Goal: Find specific page/section: Find specific page/section

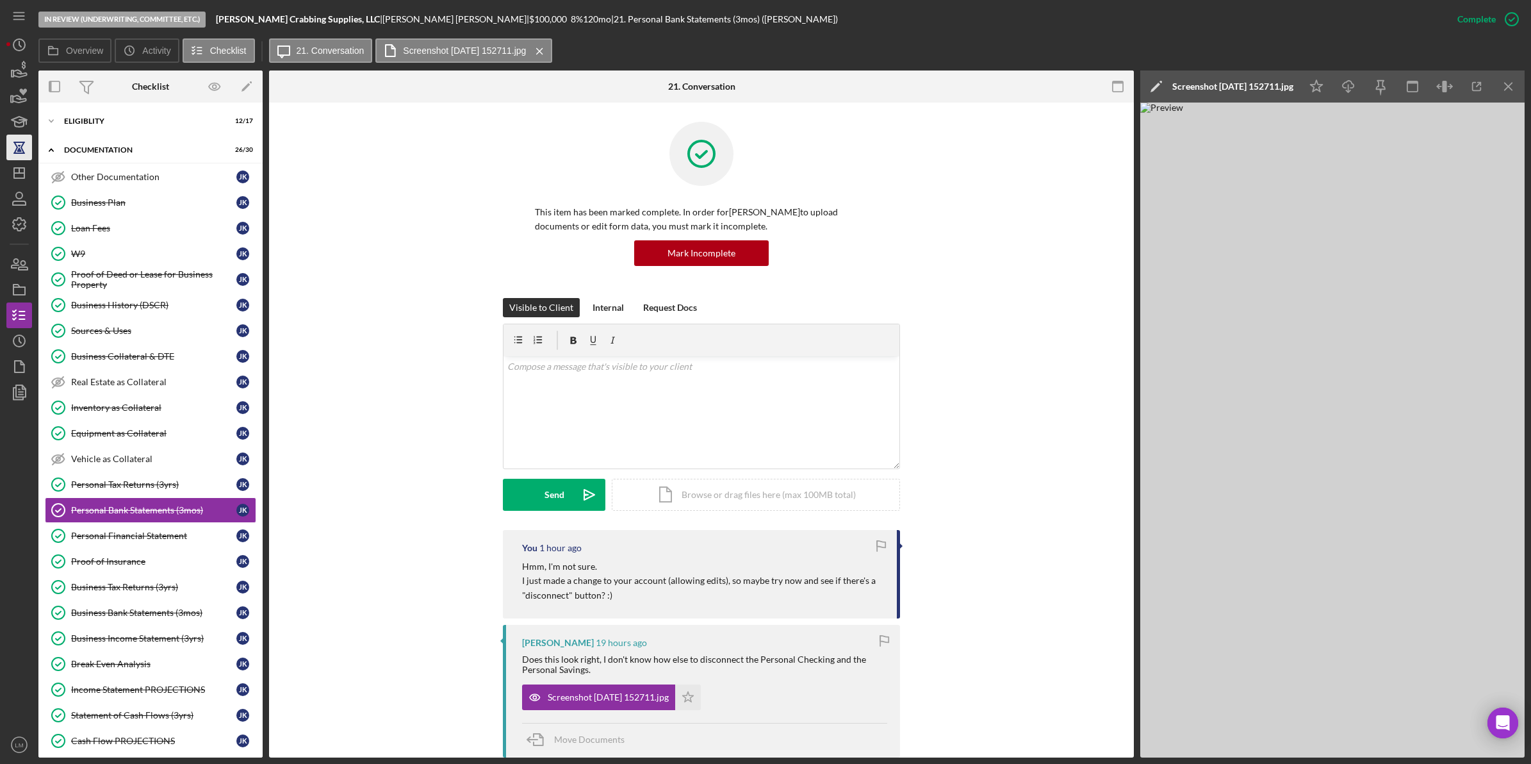
scroll to position [306, 0]
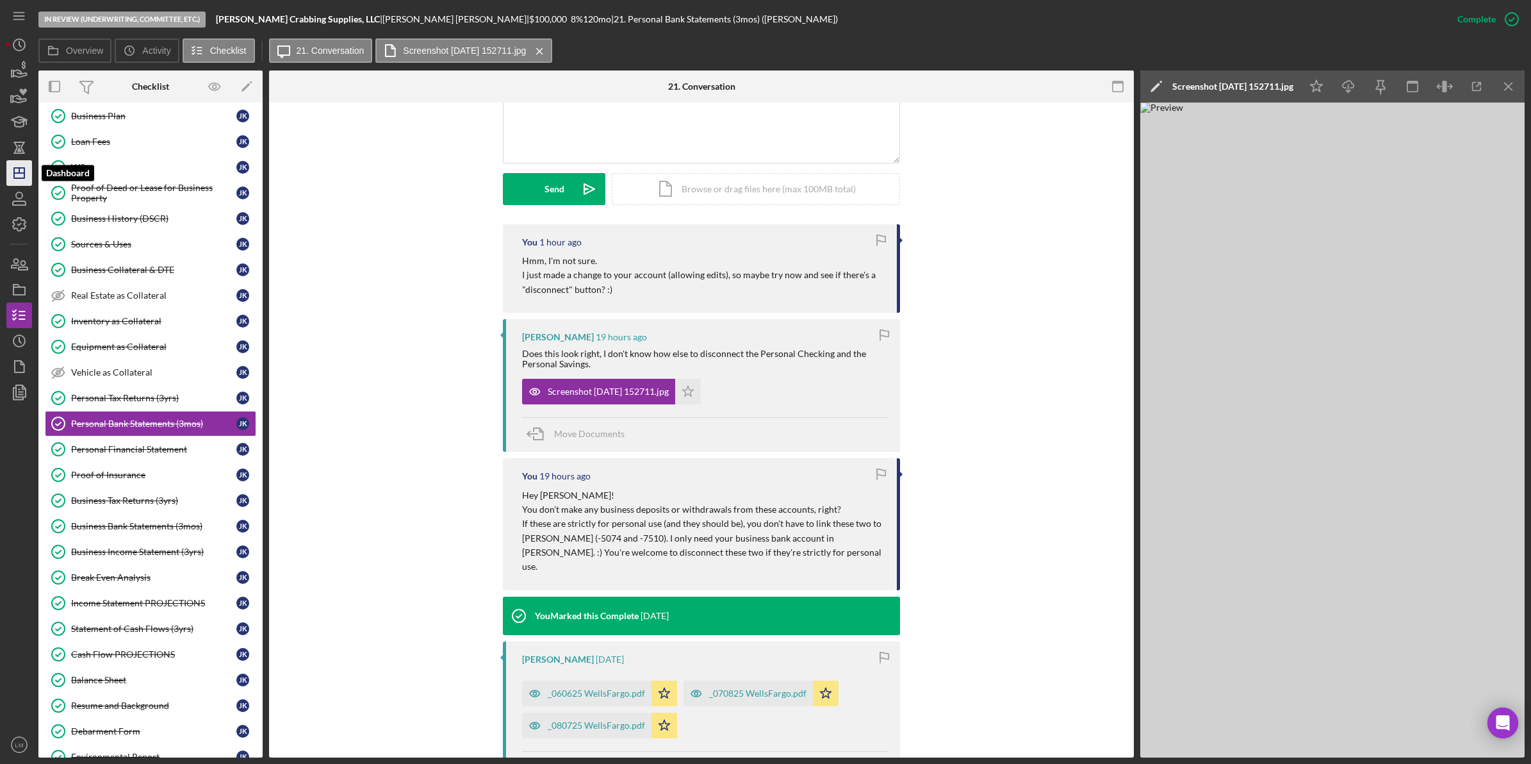
click at [22, 173] on line "button" at bounding box center [19, 173] width 10 height 0
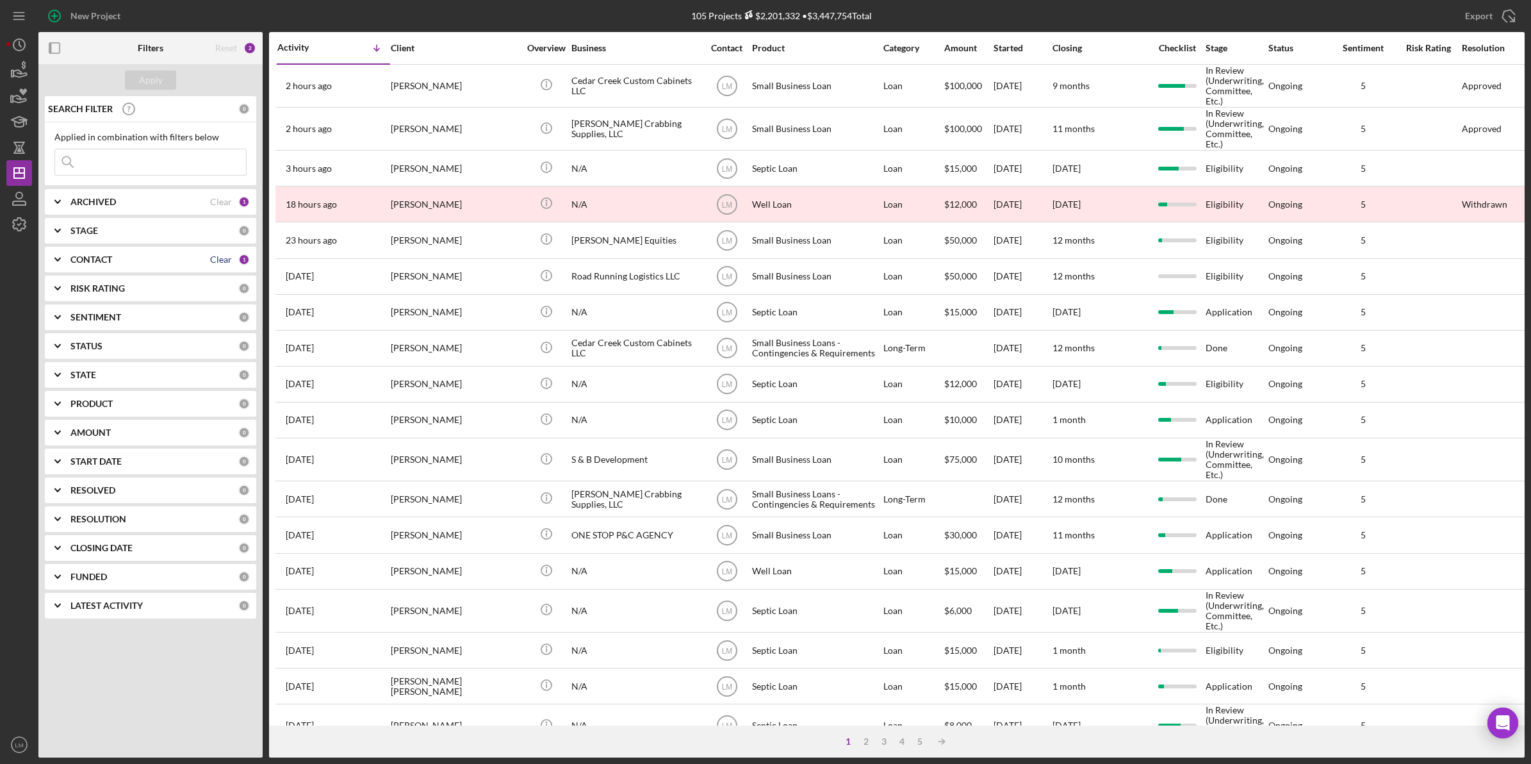
click at [219, 258] on div "Clear" at bounding box center [221, 259] width 22 height 10
click at [159, 80] on div "Apply" at bounding box center [151, 79] width 24 height 19
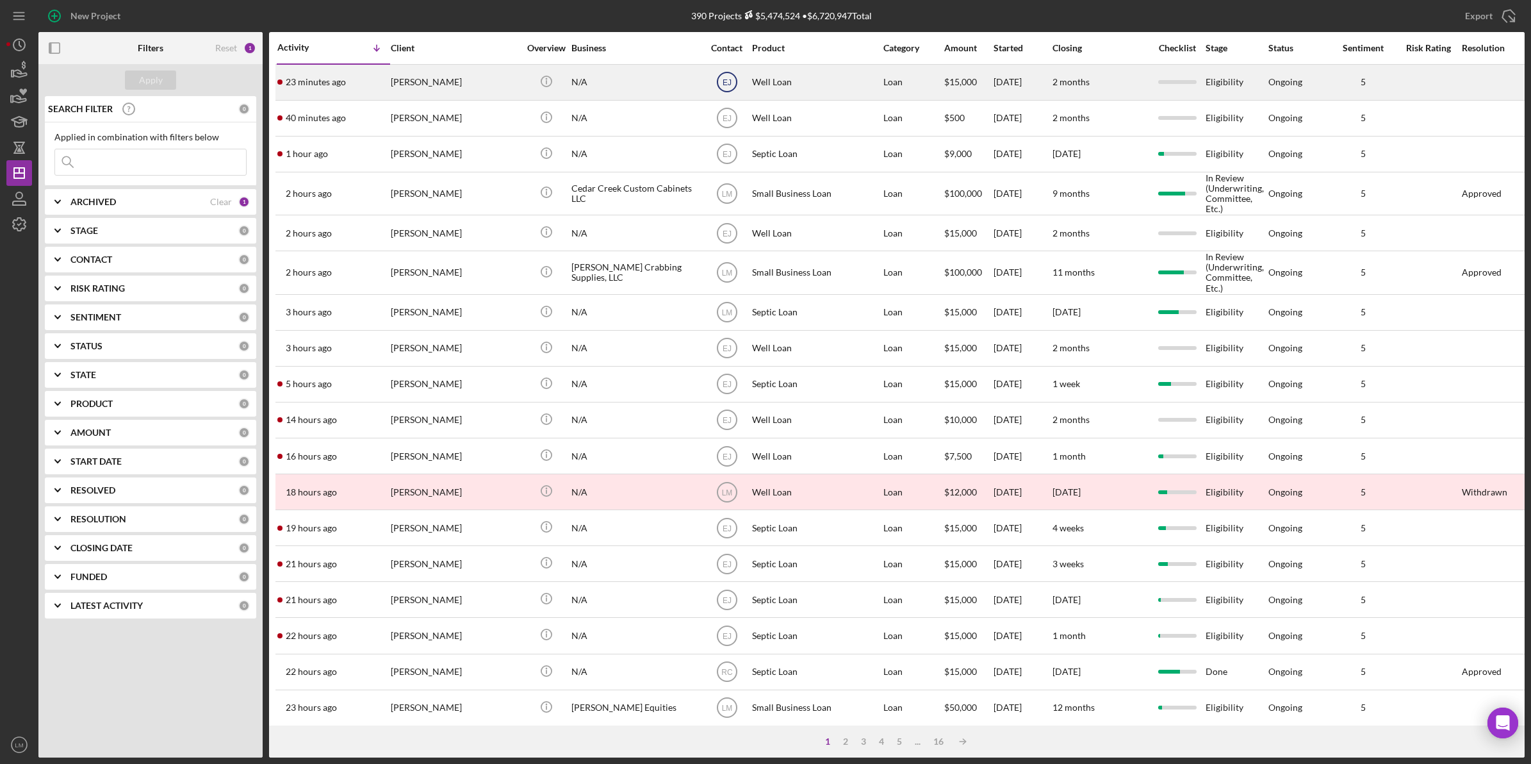
click at [728, 80] on text "EJ" at bounding box center [726, 82] width 9 height 9
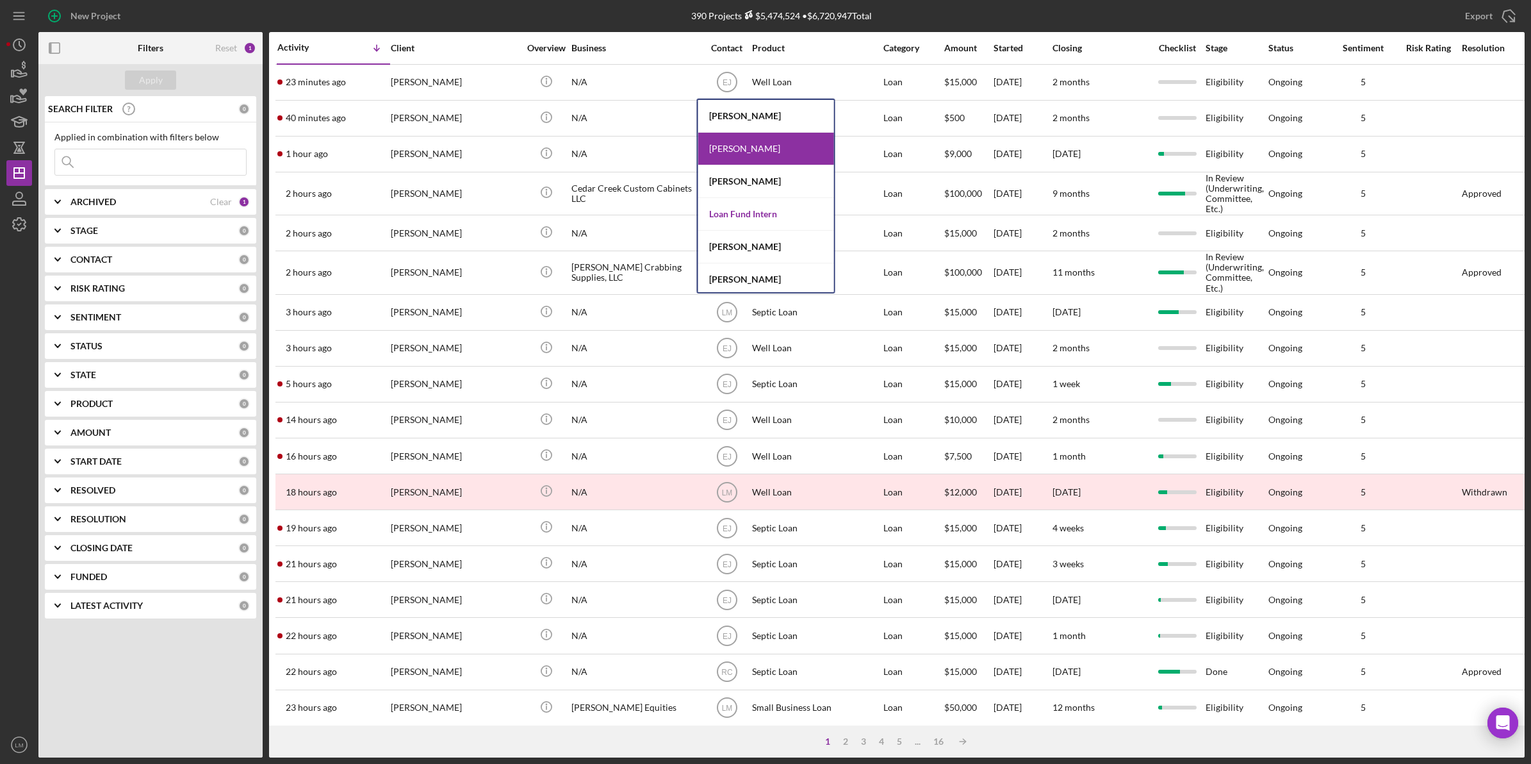
click at [769, 204] on div "Loan Fund Intern" at bounding box center [766, 214] width 136 height 33
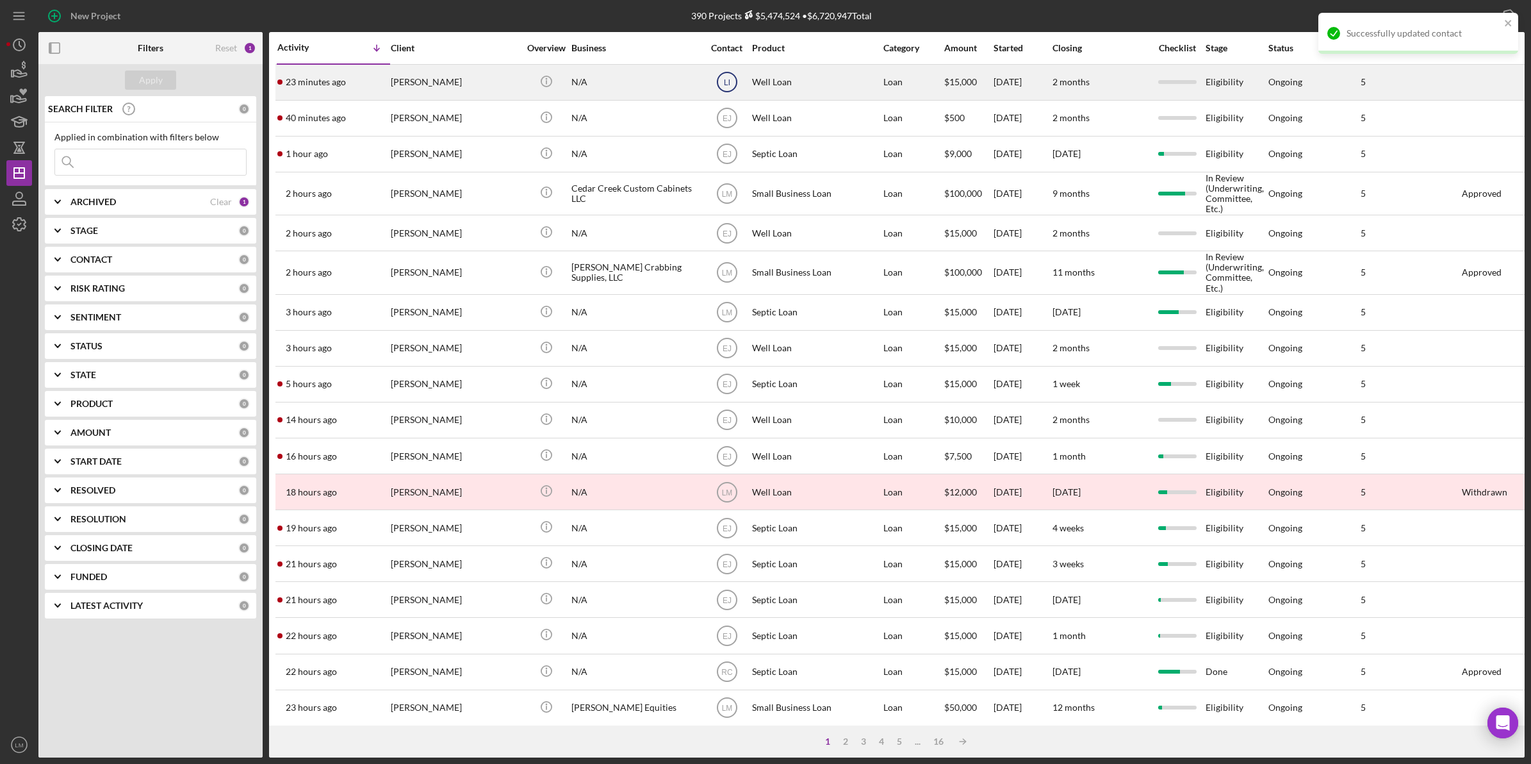
click at [732, 83] on icon "LI" at bounding box center [727, 82] width 32 height 32
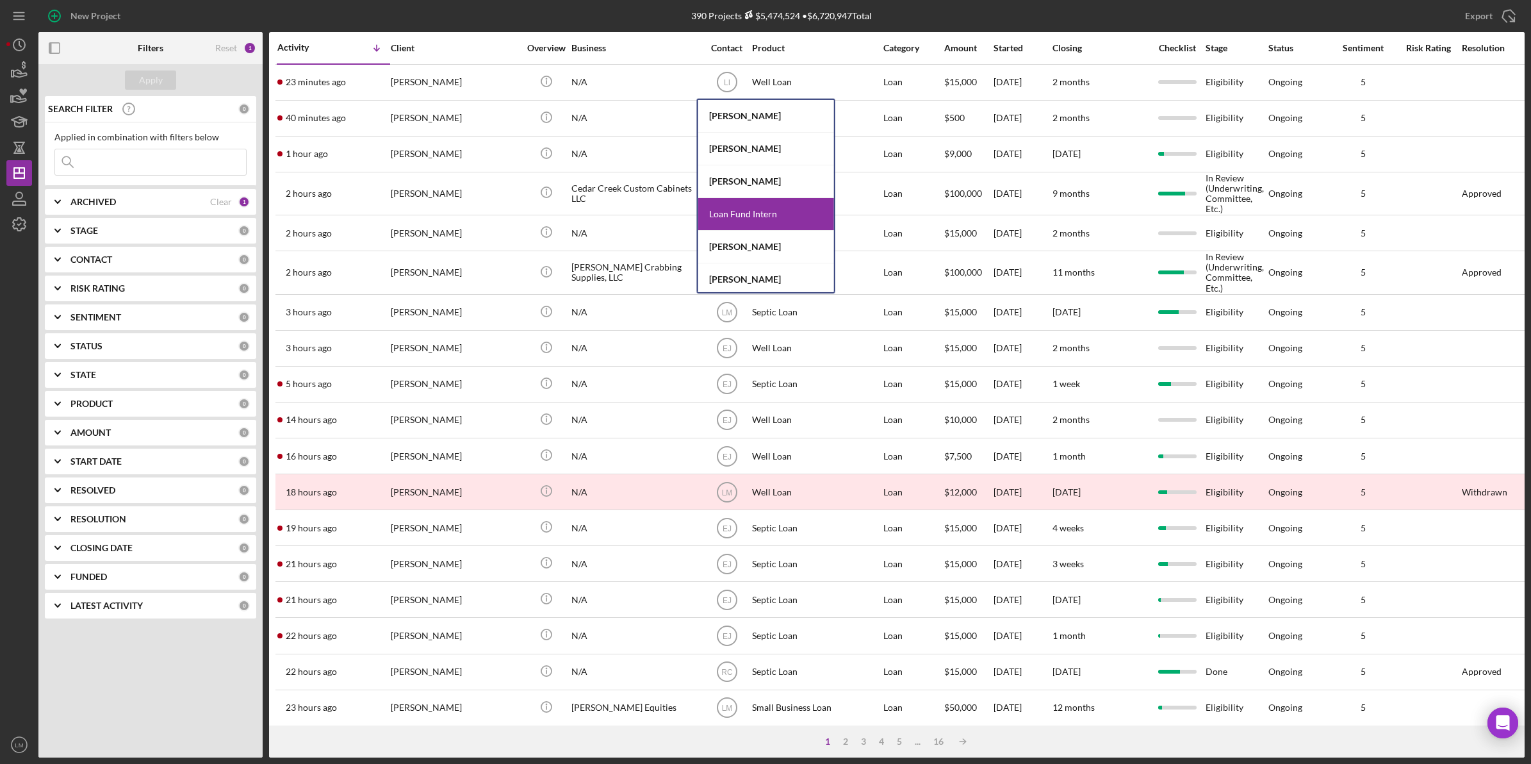
click at [945, 17] on div "390 Projects $5,474,524 • $6,720,947 Total" at bounding box center [781, 16] width 495 height 32
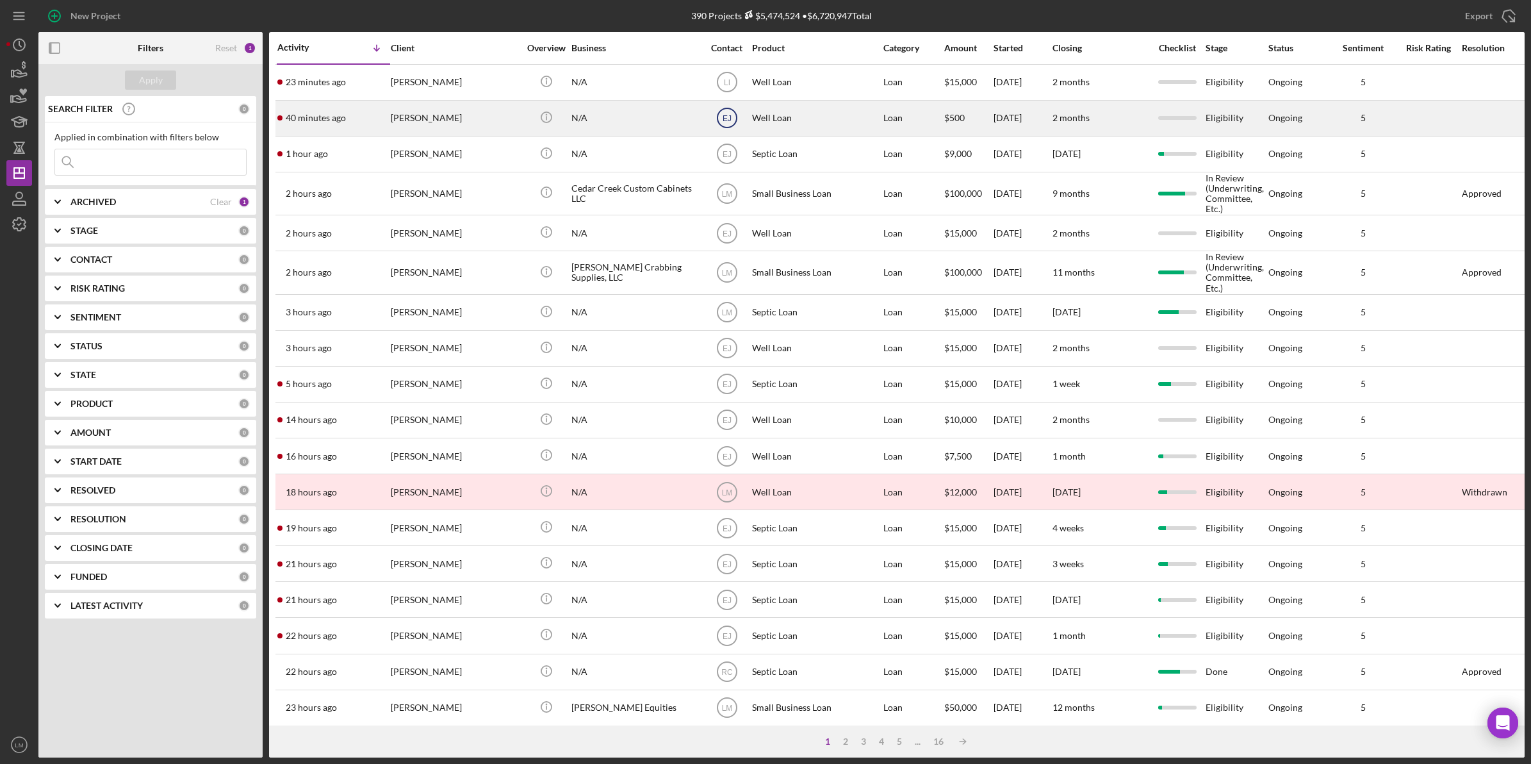
click at [731, 117] on text "EJ" at bounding box center [726, 118] width 9 height 9
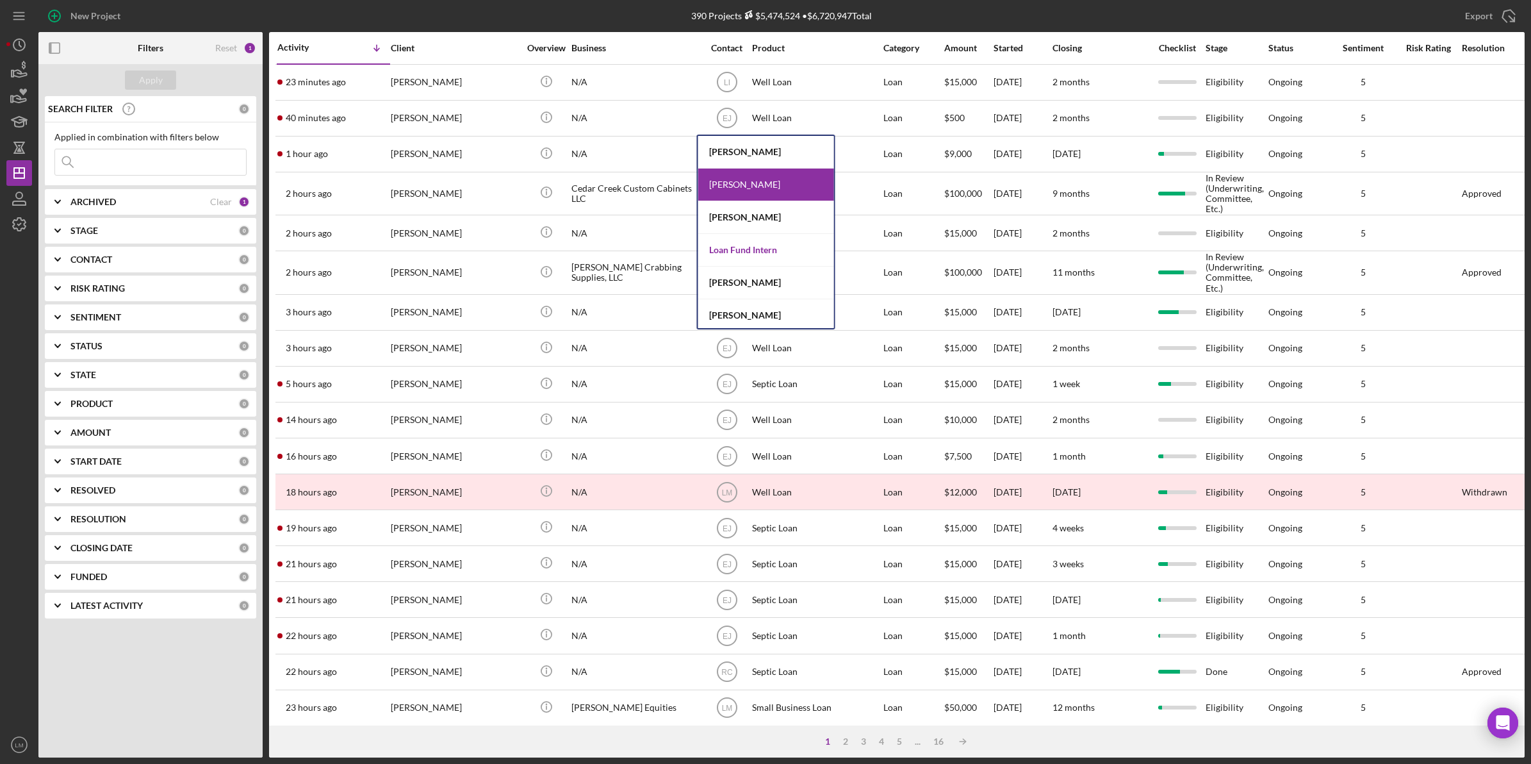
click at [763, 251] on div "Loan Fund Intern" at bounding box center [766, 250] width 136 height 33
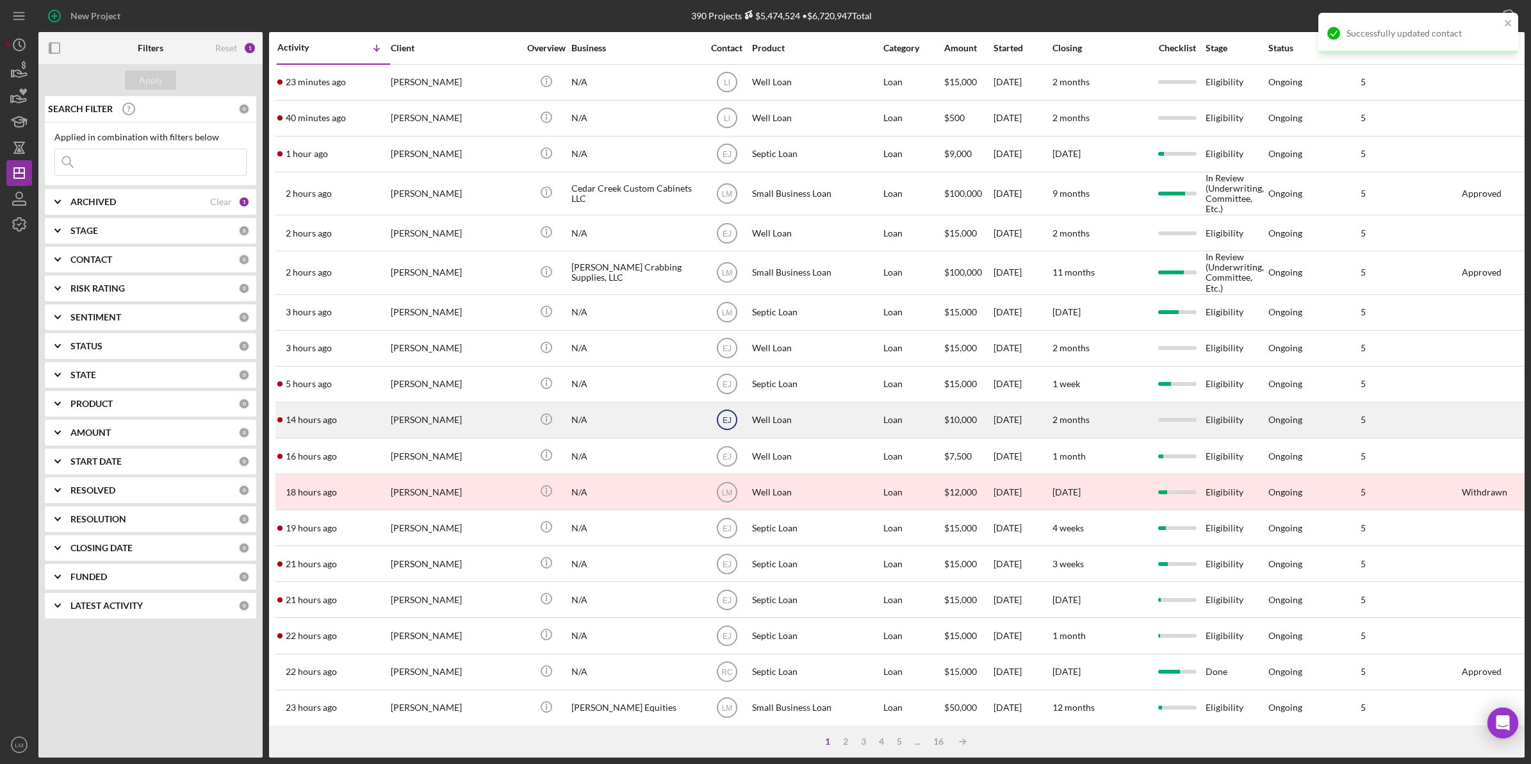
click at [723, 421] on text "EJ" at bounding box center [726, 420] width 9 height 9
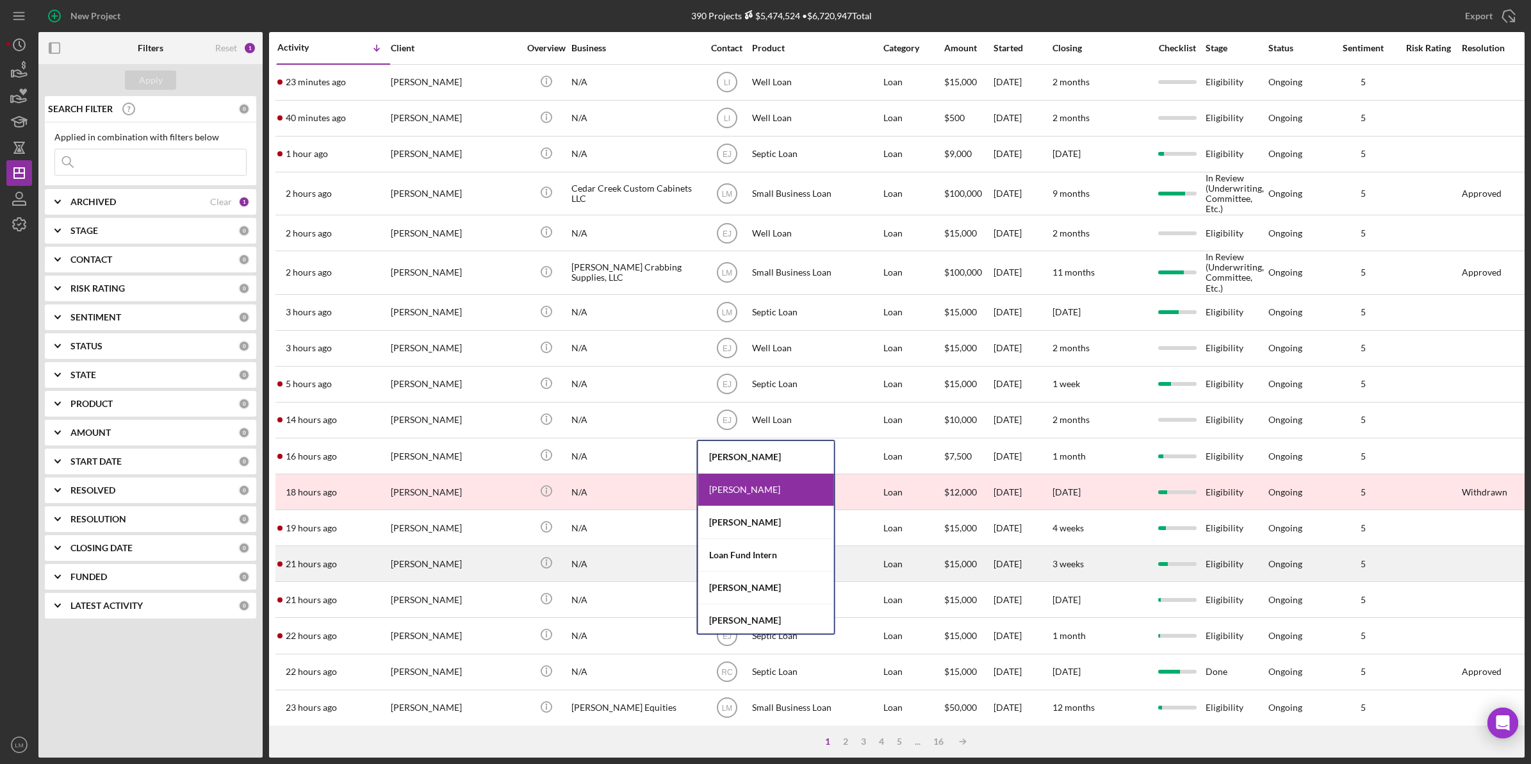
click at [764, 555] on div "Loan Fund Intern" at bounding box center [766, 555] width 136 height 33
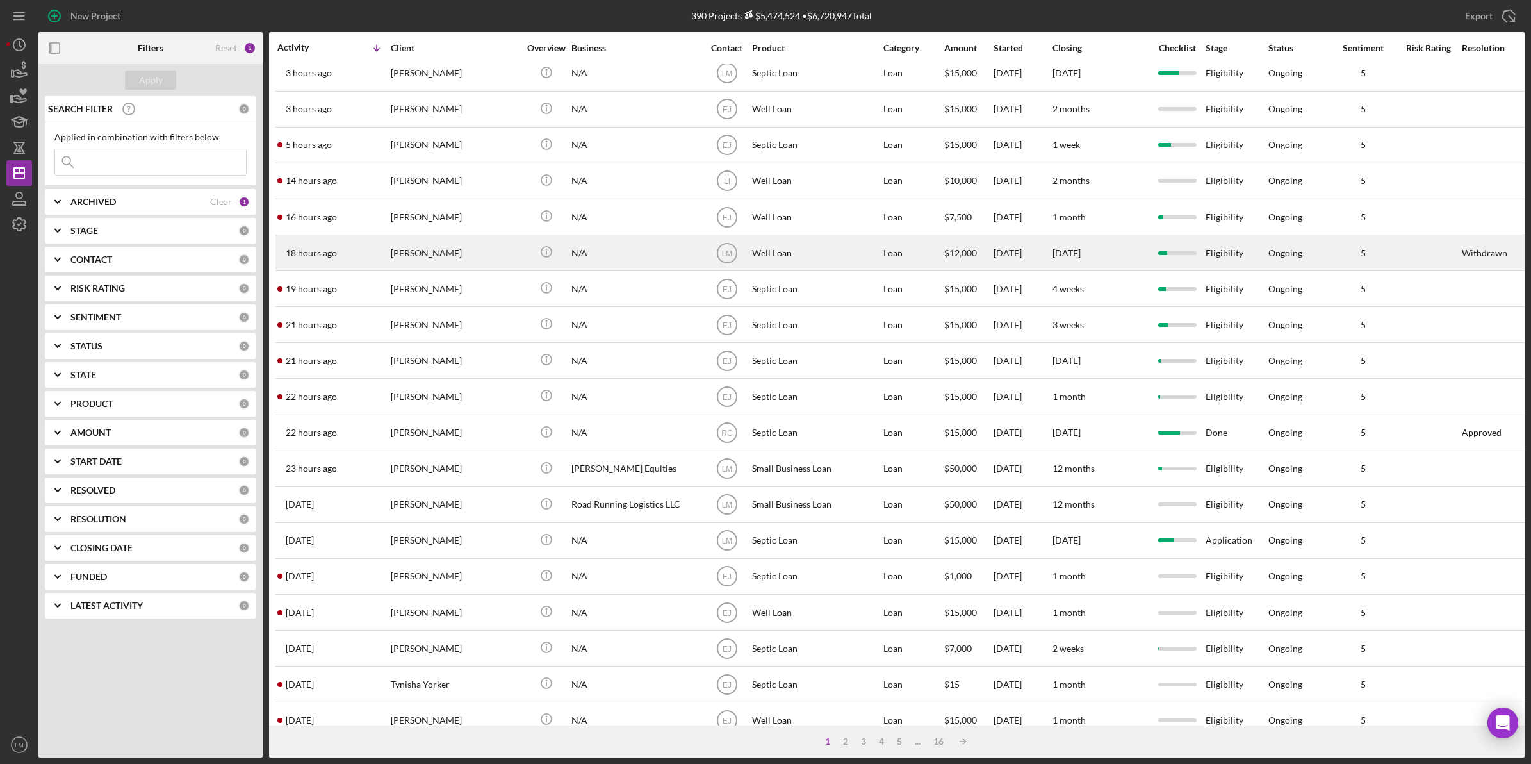
scroll to position [240, 0]
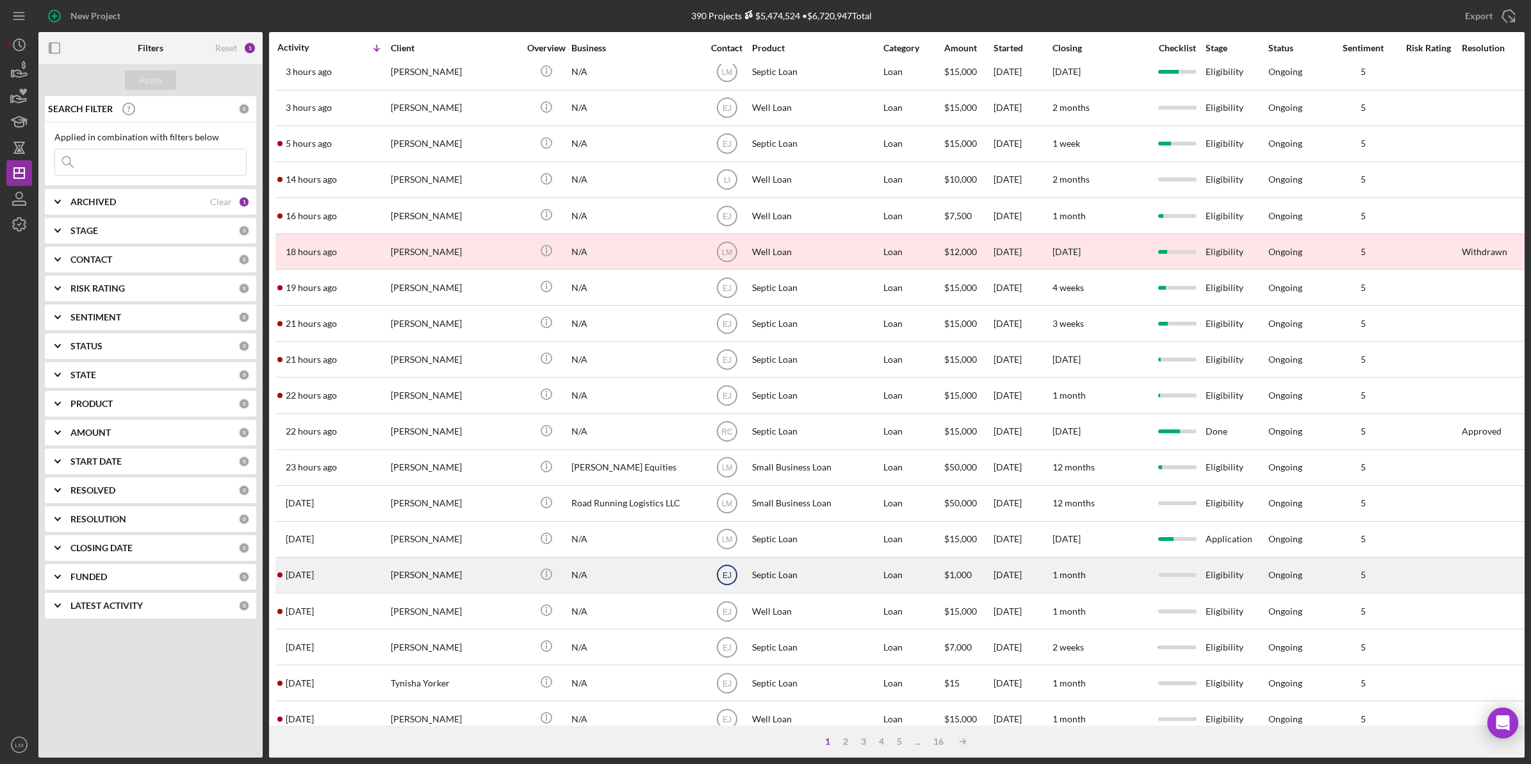
click at [721, 584] on icon "EJ" at bounding box center [727, 575] width 32 height 32
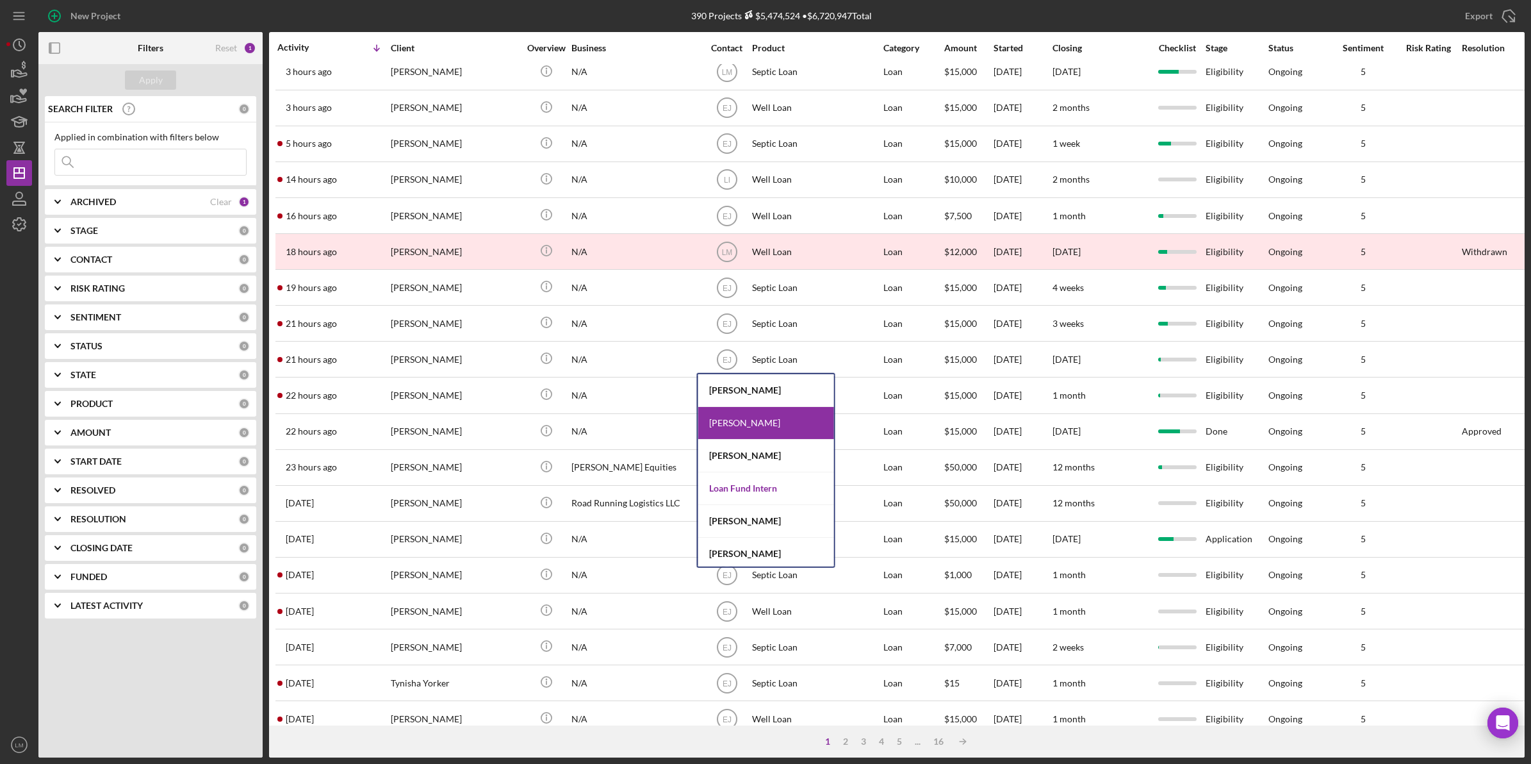
click at [753, 486] on div "Loan Fund Intern" at bounding box center [766, 488] width 136 height 33
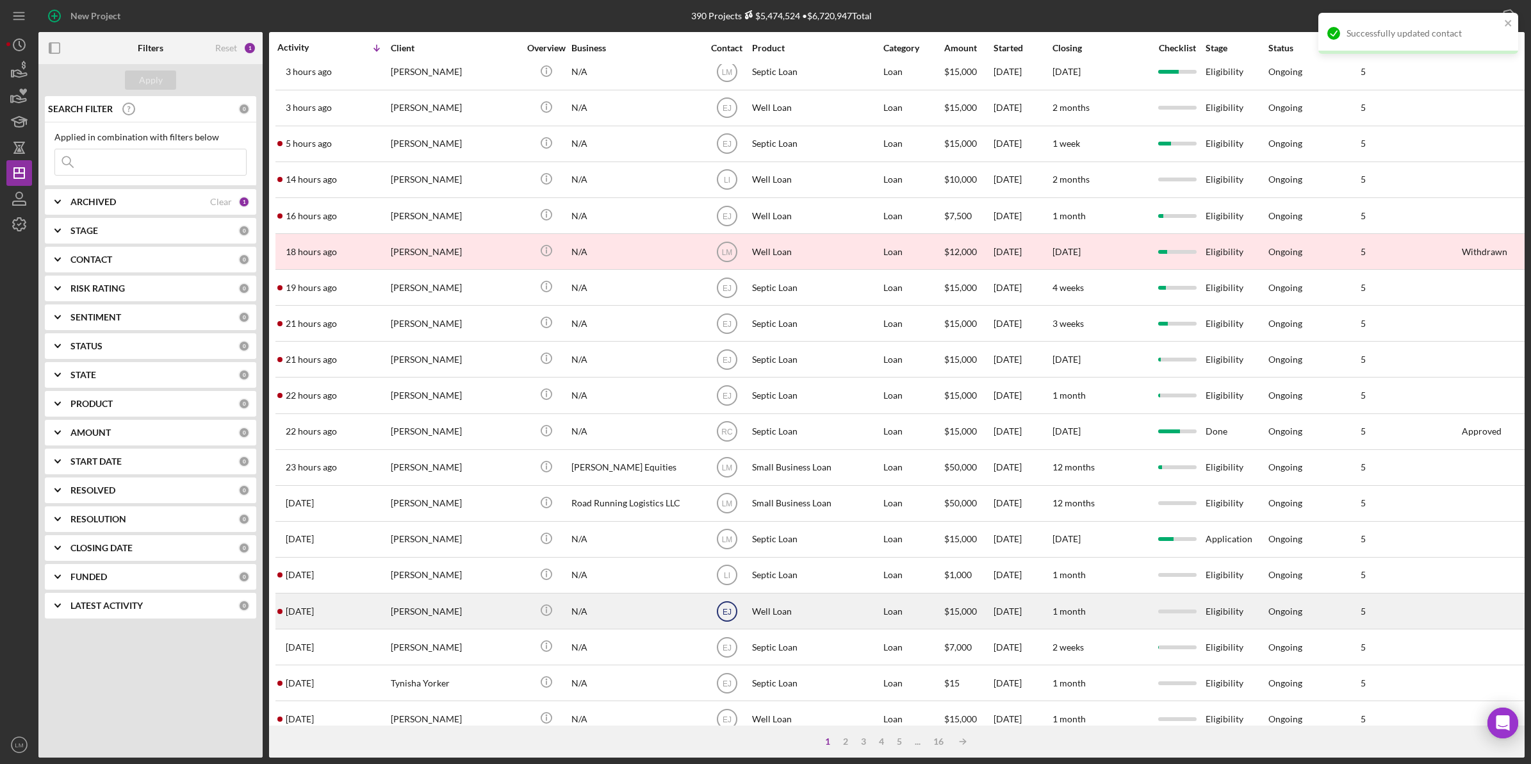
click at [729, 616] on text "EJ" at bounding box center [726, 611] width 9 height 9
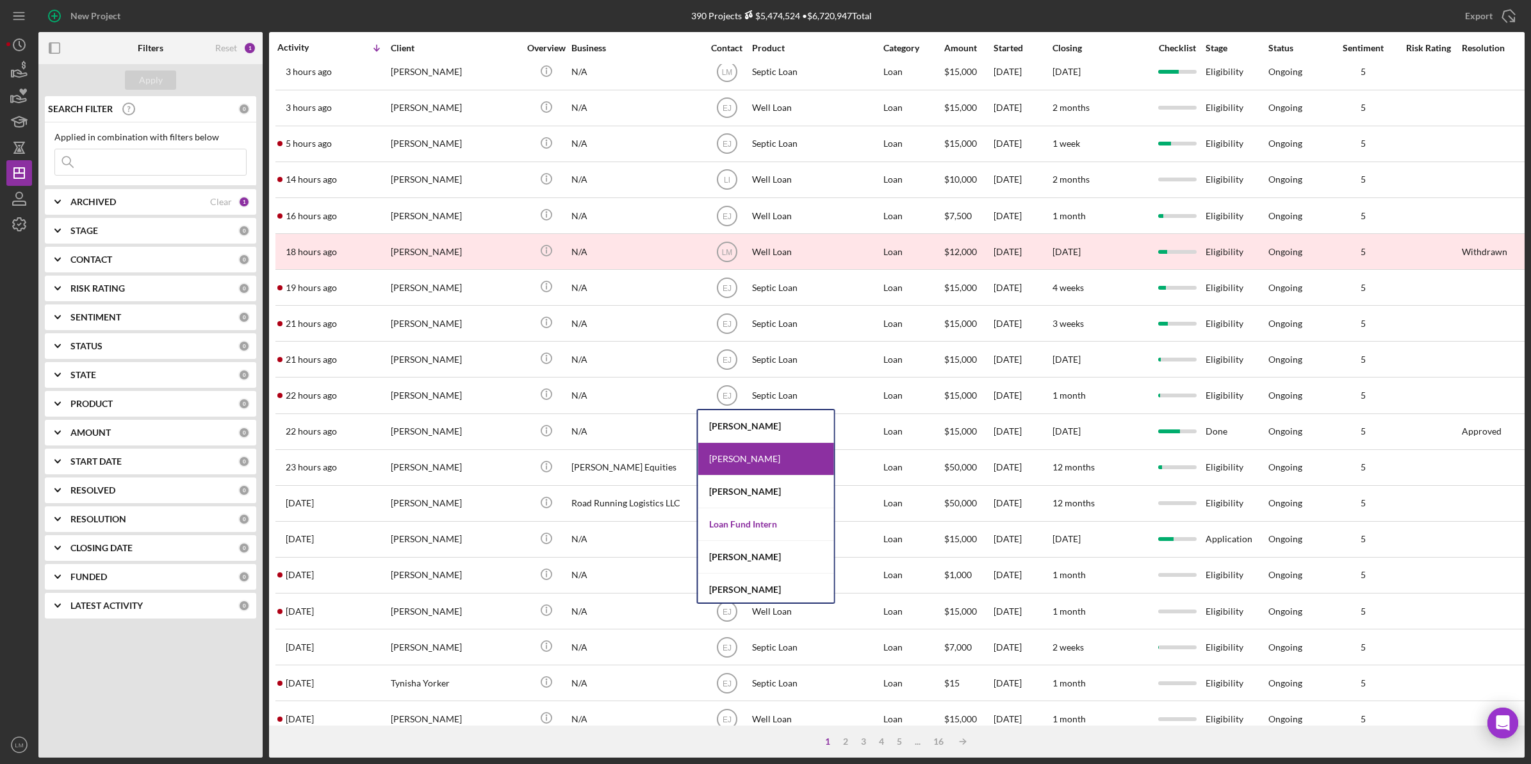
click at [751, 532] on div "Loan Fund Intern" at bounding box center [766, 524] width 136 height 33
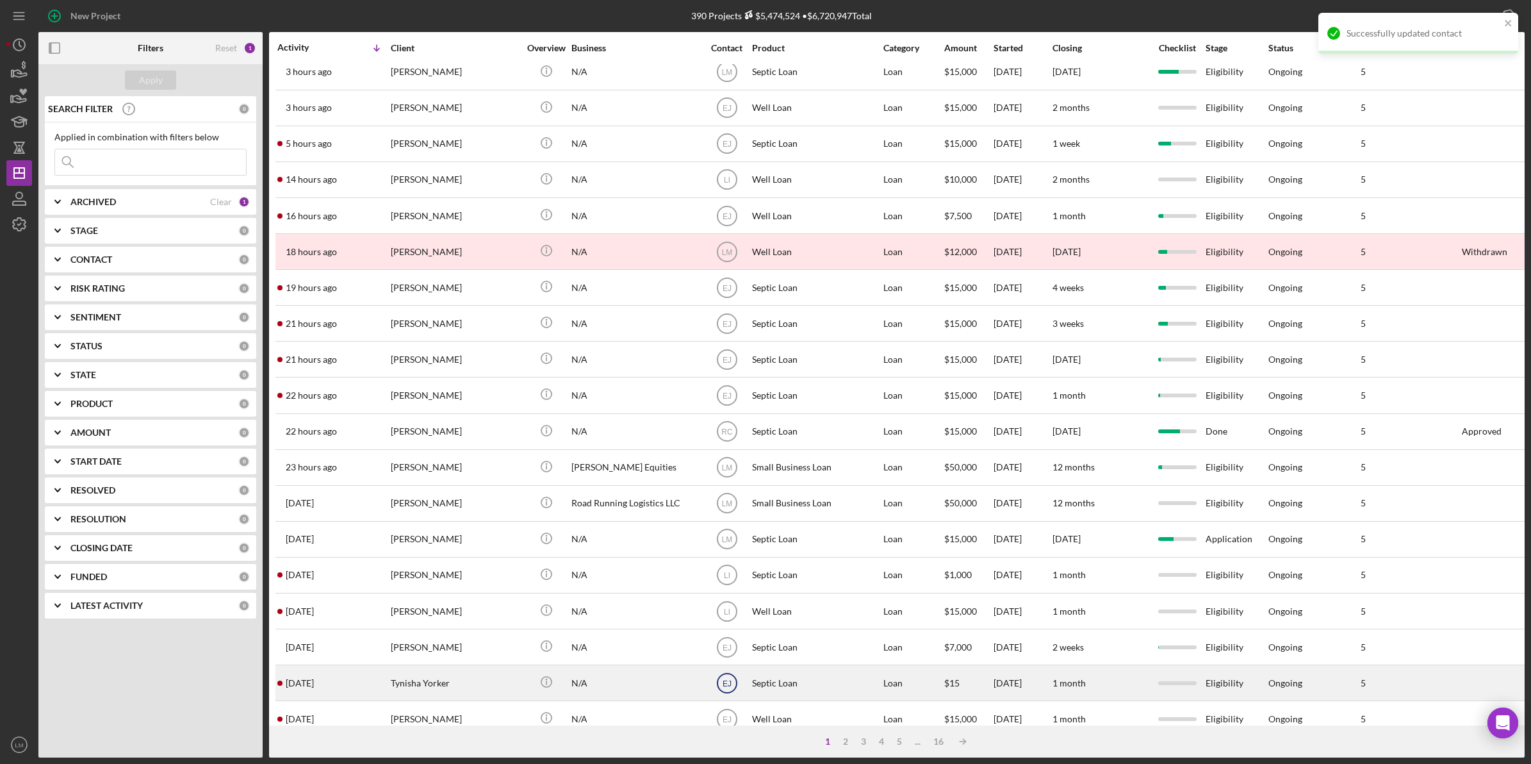
click at [728, 698] on icon "EJ" at bounding box center [727, 683] width 32 height 32
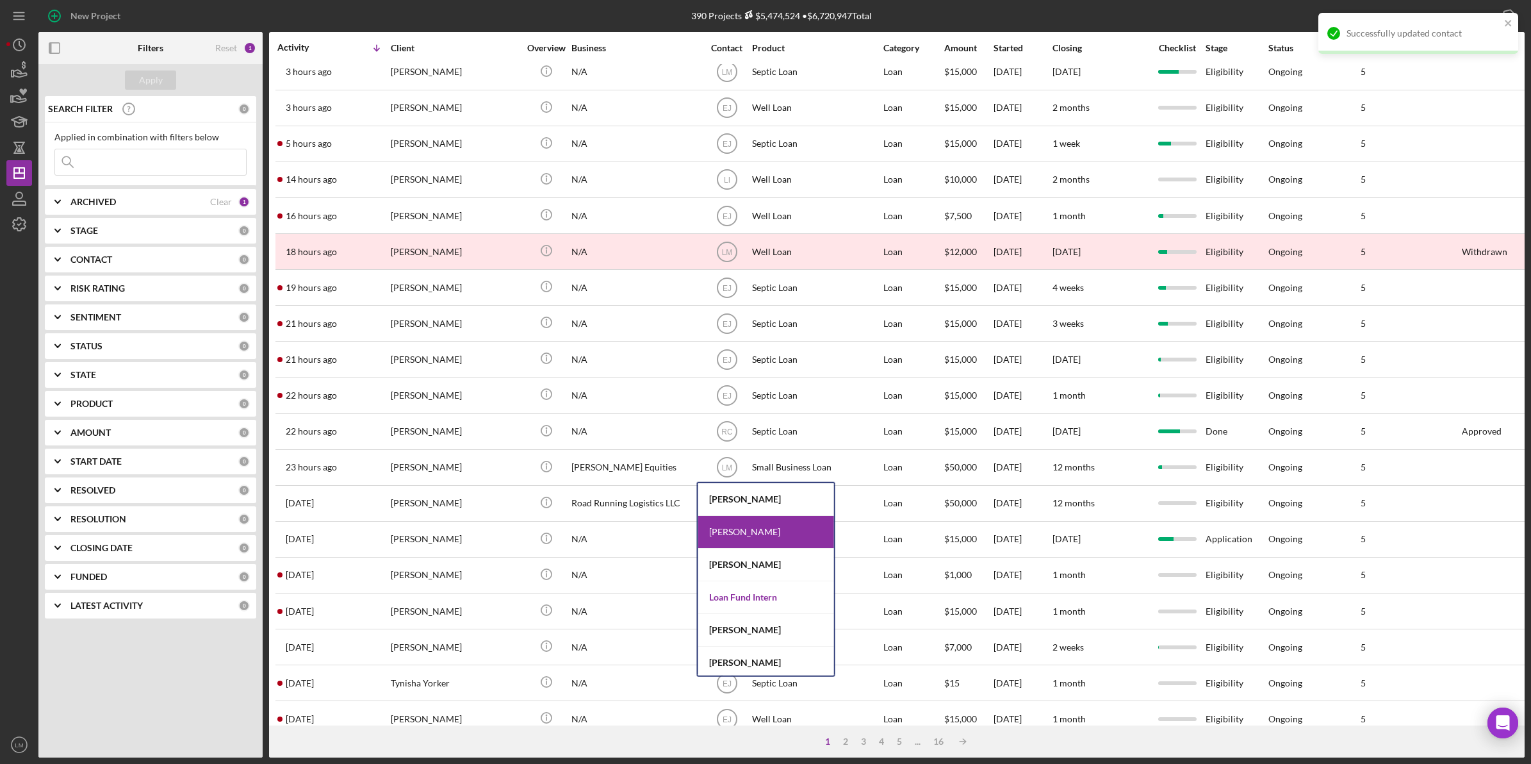
click at [764, 598] on div "Loan Fund Intern" at bounding box center [766, 597] width 136 height 33
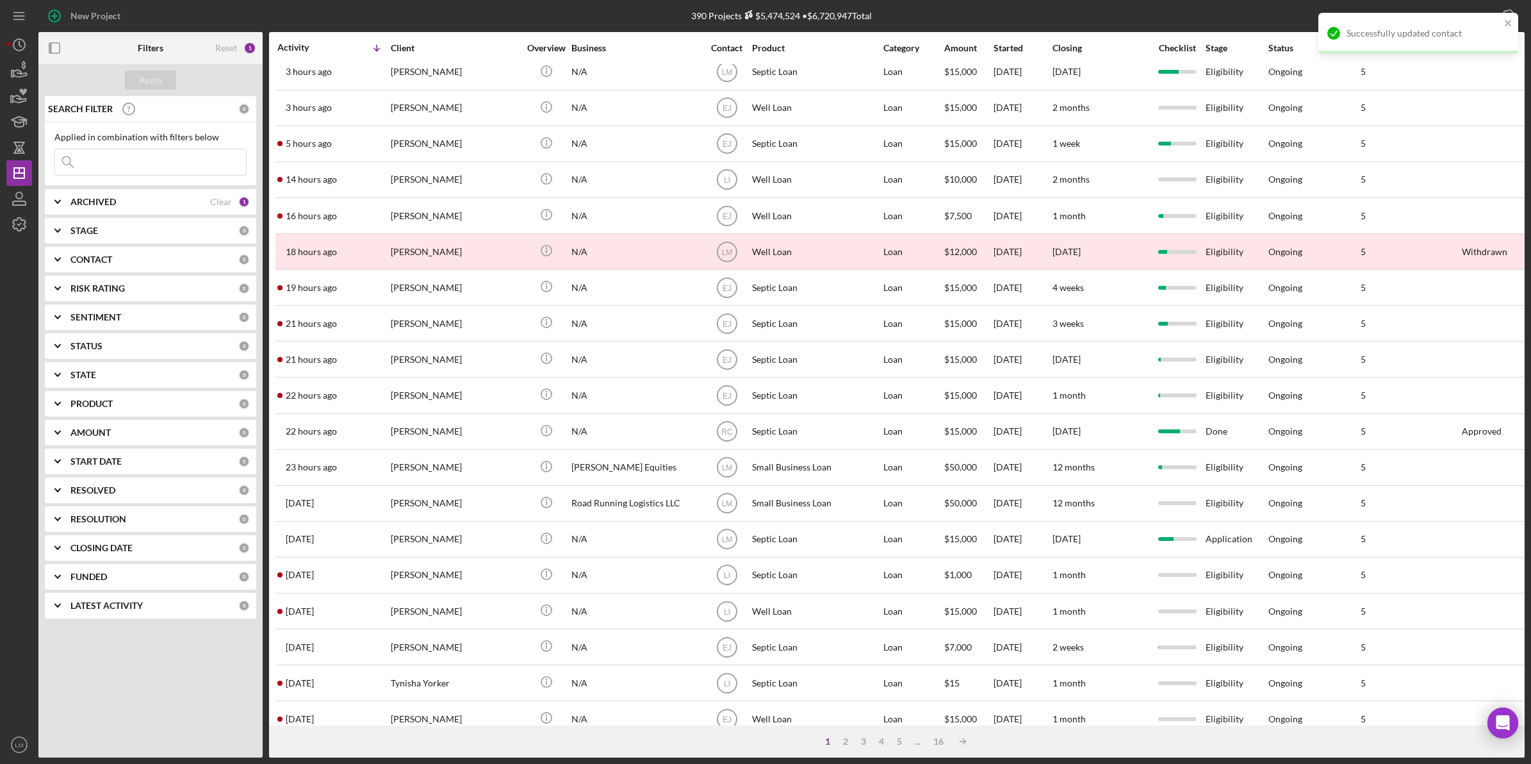
click at [753, 741] on div "1 2 3 4 5 ... 16 Icon/Table Sort Arrow" at bounding box center [897, 741] width 1256 height 32
